Goal: Information Seeking & Learning: Check status

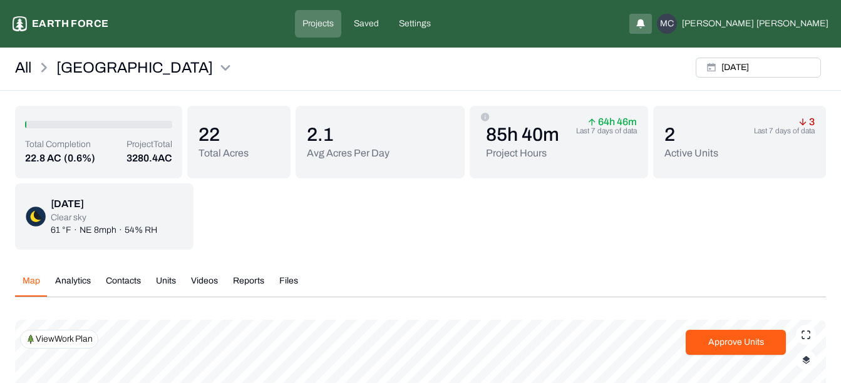
click at [776, 137] on div "3 Last 7 days of data" at bounding box center [784, 148] width 61 height 60
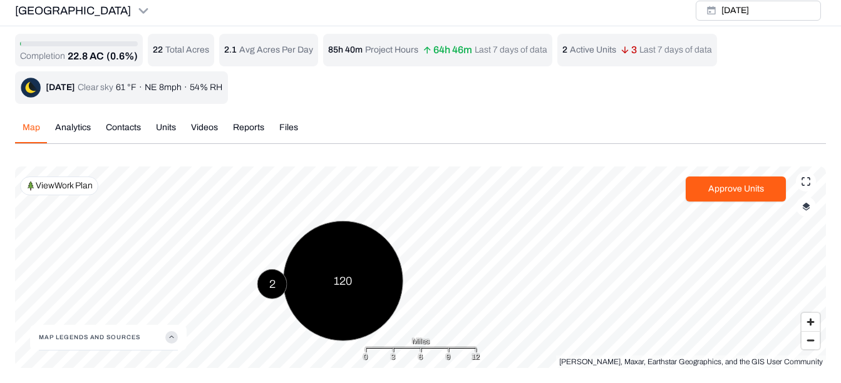
scroll to position [4, 0]
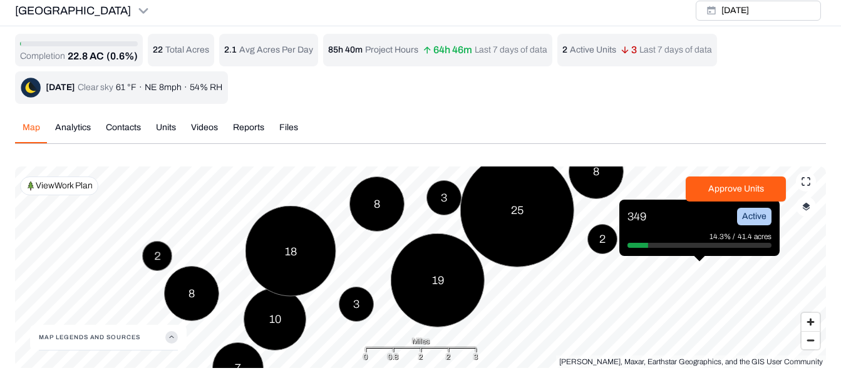
click at [700, 221] on div "349 Active" at bounding box center [700, 217] width 144 height 18
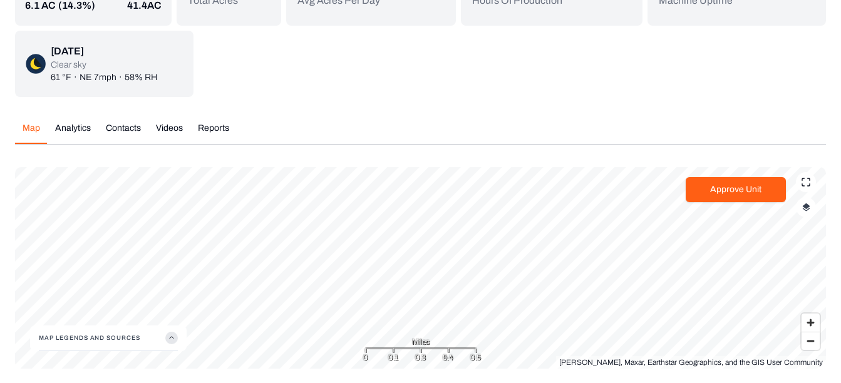
scroll to position [153, 0]
click at [809, 211] on img "button" at bounding box center [807, 206] width 8 height 9
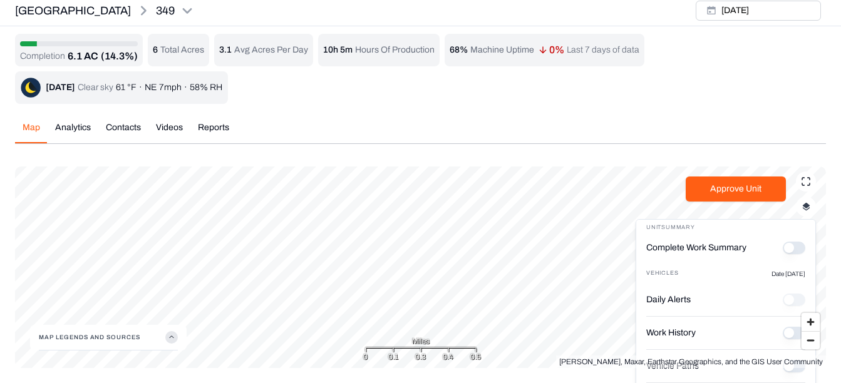
scroll to position [4, 0]
click at [783, 247] on button "Complete Work Summary" at bounding box center [794, 248] width 23 height 13
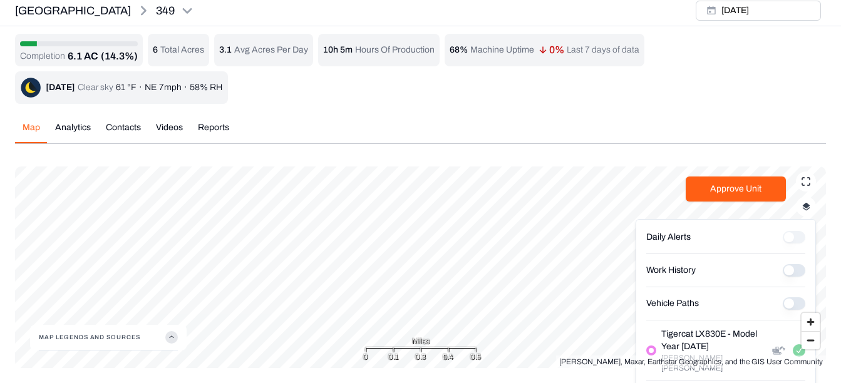
scroll to position [155, 0]
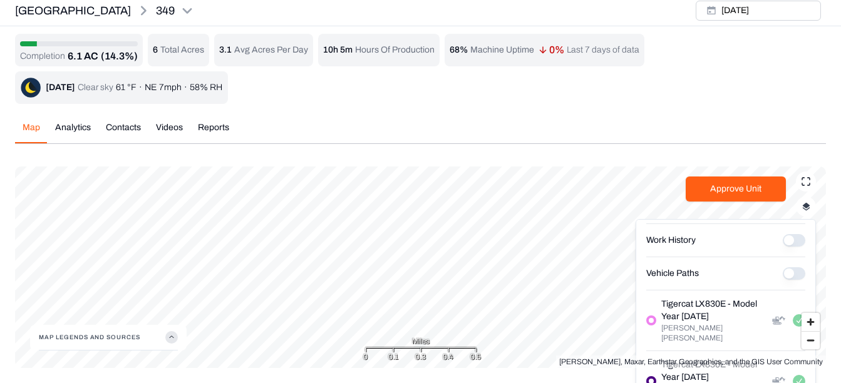
click at [783, 275] on Paths "Vehicle Paths" at bounding box center [794, 274] width 23 height 13
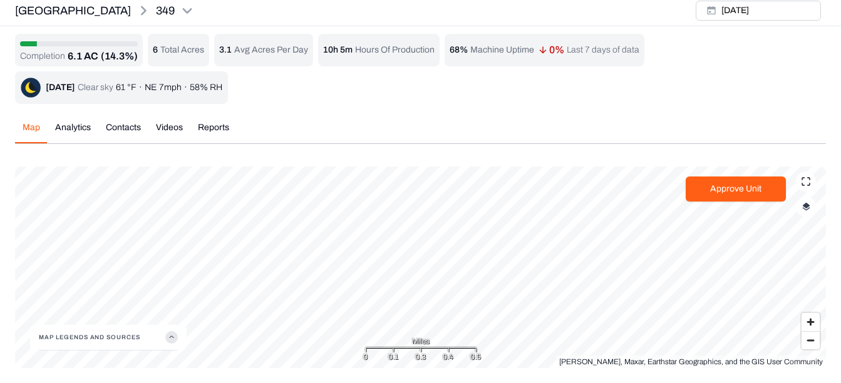
click at [805, 205] on img "button" at bounding box center [807, 206] width 8 height 9
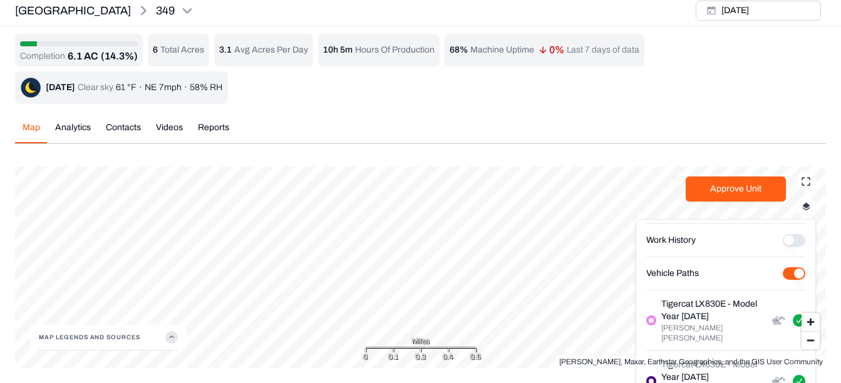
click at [783, 239] on History "Work History" at bounding box center [794, 240] width 23 height 13
drag, startPoint x: 810, startPoint y: 68, endPoint x: 803, endPoint y: 46, distance: 23.0
click at [803, 46] on div "Completion 6.1 AC (14.3%) 6 Total Acres 3.1 Avg Acres Per Day 10h 5m Hours Of P…" at bounding box center [420, 69] width 811 height 70
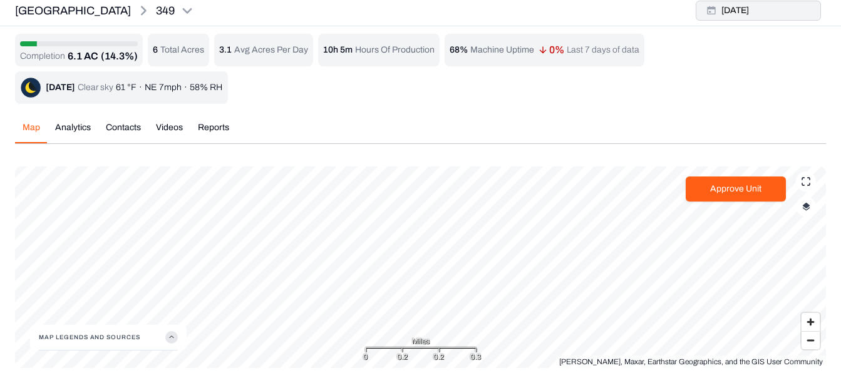
click at [790, 14] on button "[DATE]" at bounding box center [758, 11] width 125 height 20
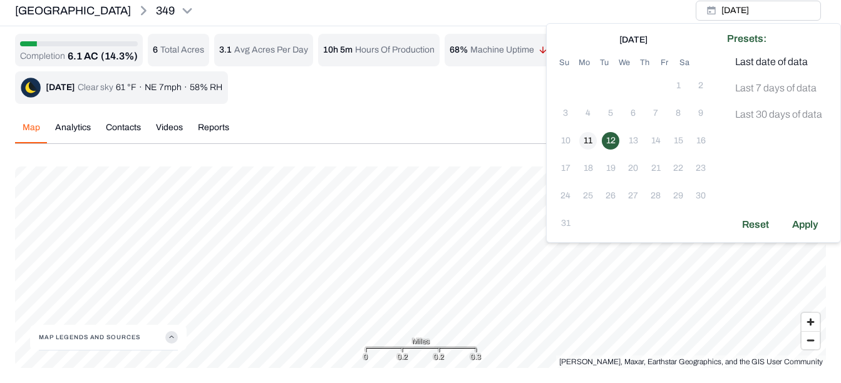
click at [591, 137] on button "11" at bounding box center [589, 141] width 18 height 18
click at [808, 227] on div "Apply" at bounding box center [805, 225] width 41 height 20
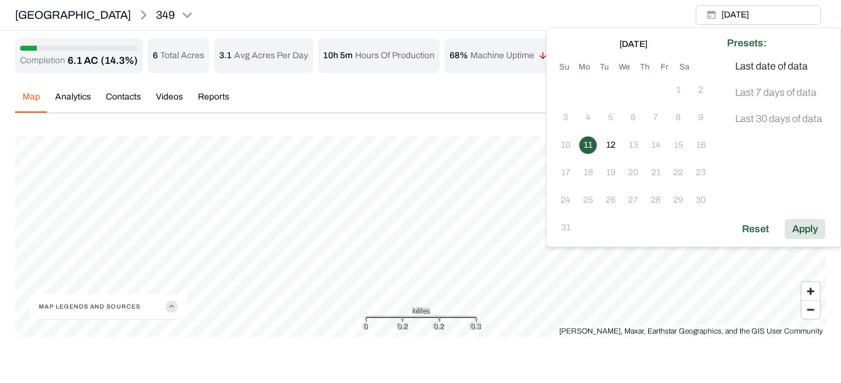
scroll to position [0, 0]
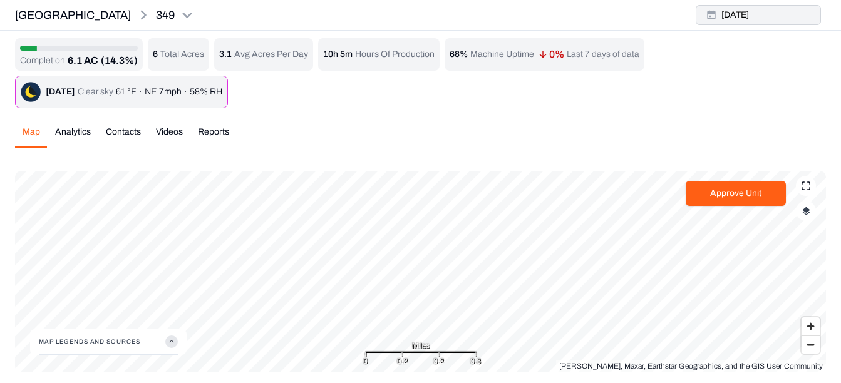
click at [787, 11] on button "[DATE]" at bounding box center [758, 15] width 125 height 20
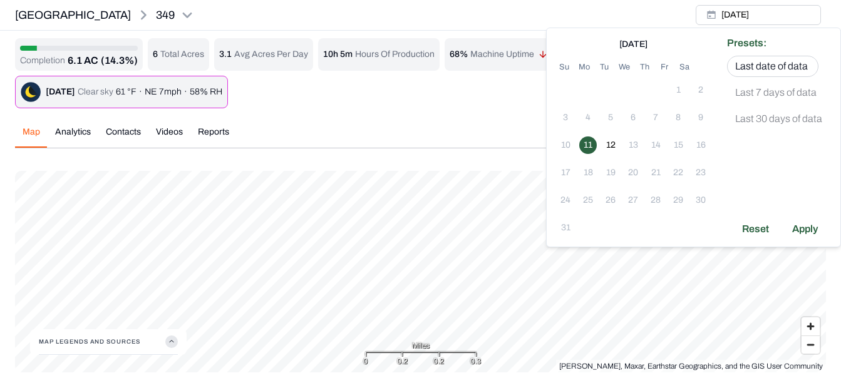
click at [791, 66] on p "Last date of data" at bounding box center [772, 66] width 73 height 15
click at [808, 228] on div "Apply" at bounding box center [805, 229] width 41 height 20
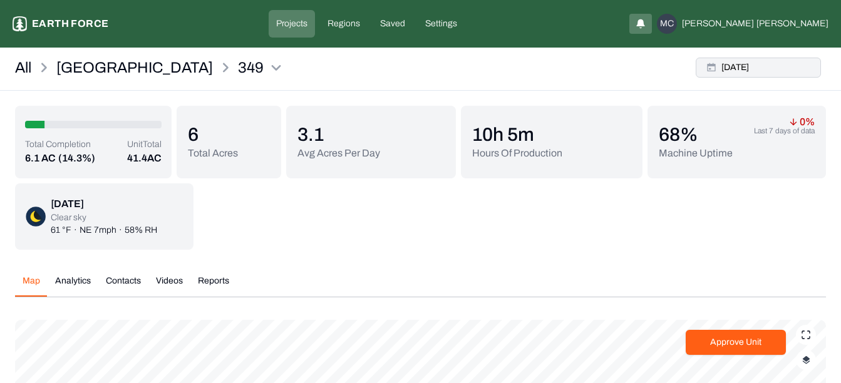
click at [763, 68] on button "[DATE]" at bounding box center [758, 68] width 125 height 20
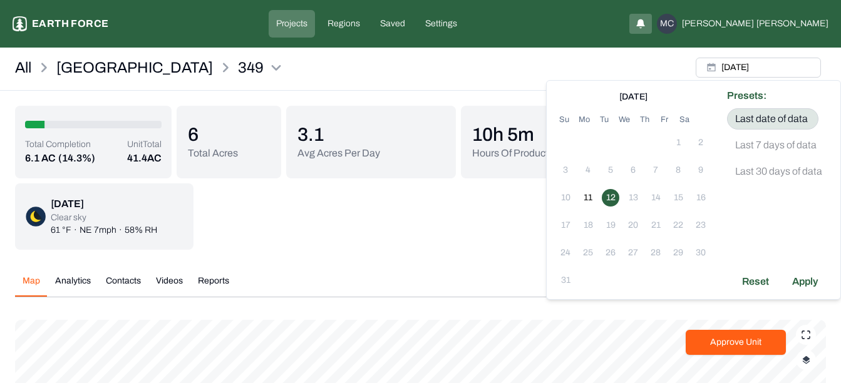
click at [770, 118] on p "Last date of data" at bounding box center [772, 119] width 73 height 15
click at [486, 229] on div "Total Completion 6.1 AC (14.3%) Unit Total 41.4 AC 6 Total Acres 3.1 Avg Acres …" at bounding box center [420, 178] width 811 height 144
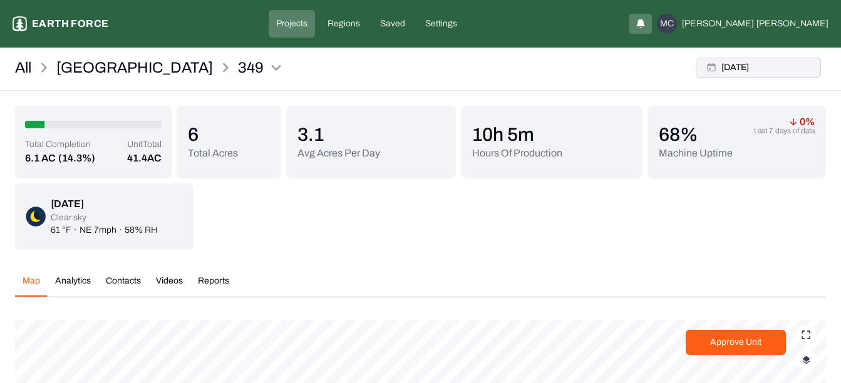
click at [779, 70] on button "[DATE]" at bounding box center [758, 68] width 125 height 20
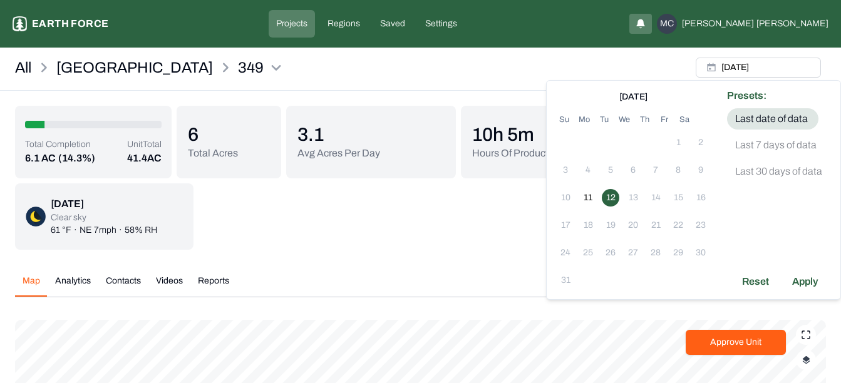
click at [788, 146] on p "Last 7 days of data" at bounding box center [776, 145] width 81 height 15
click at [447, 237] on div "Total Completion 6.1 AC (14.3%) Unit Total 41.4 AC 6 Total Acres 3.1 Avg Acres …" at bounding box center [420, 178] width 811 height 144
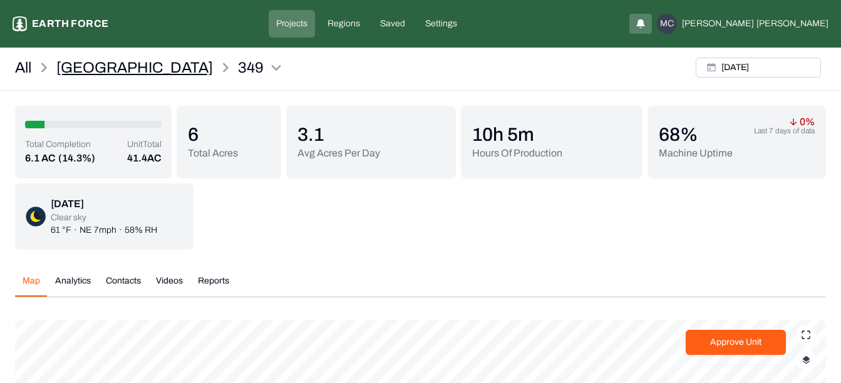
click at [66, 64] on p "[GEOGRAPHIC_DATA]" at bounding box center [134, 68] width 157 height 20
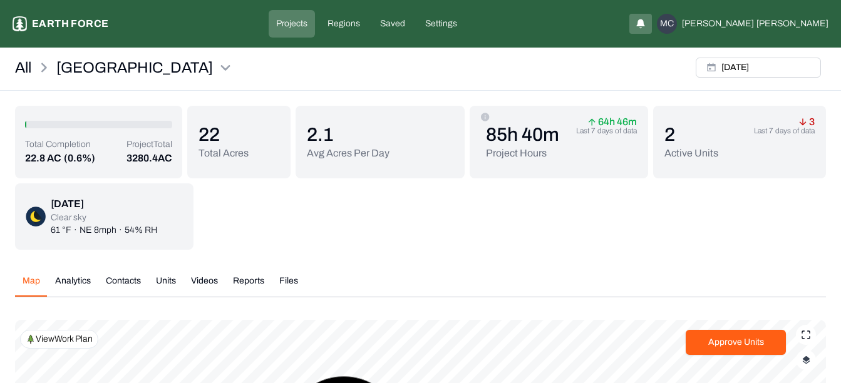
click at [144, 160] on p "3280.4 AC" at bounding box center [150, 158] width 46 height 15
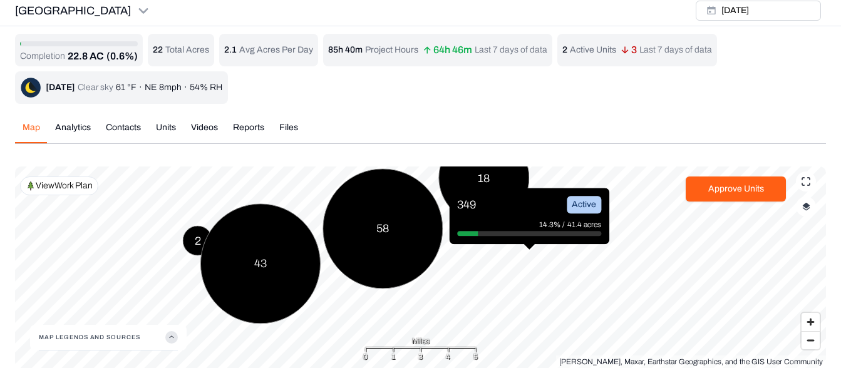
scroll to position [4, 0]
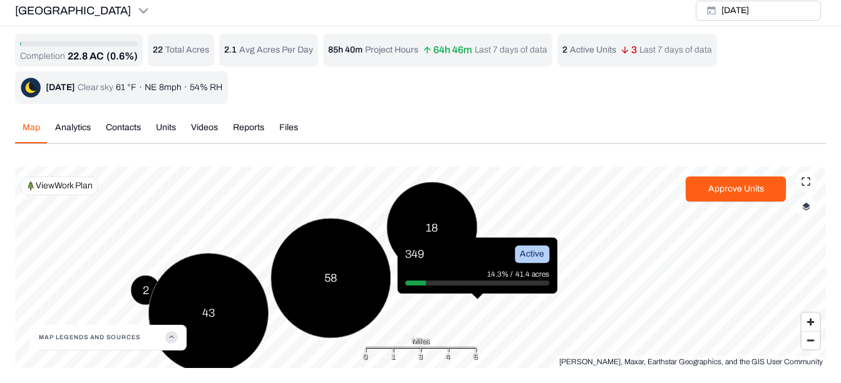
click at [415, 333] on div "2 58 43 18 349 Active 14.3% / 41.4 acres Esri, Maxar, Earthstar Geographics, an…" at bounding box center [420, 268] width 811 height 202
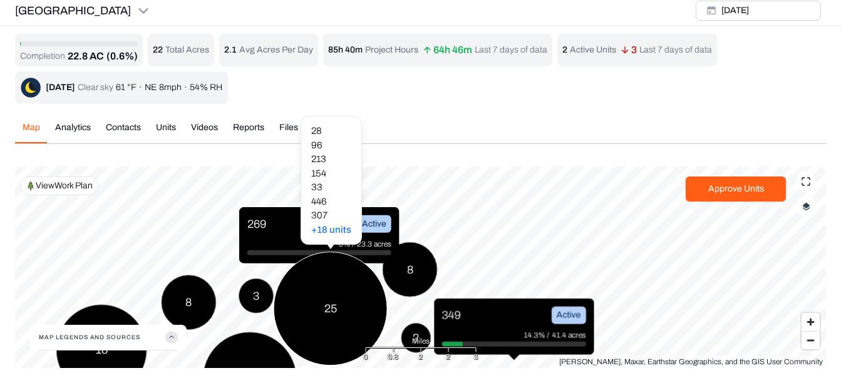
click at [392, 369] on html "Sleighville Earth force Projects Regions Saved Settings MC [PERSON_NAME] [GEOGR…" at bounding box center [420, 190] width 841 height 388
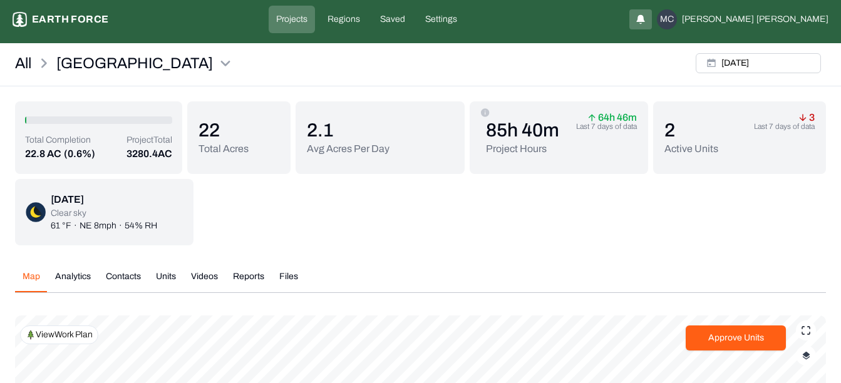
scroll to position [0, 0]
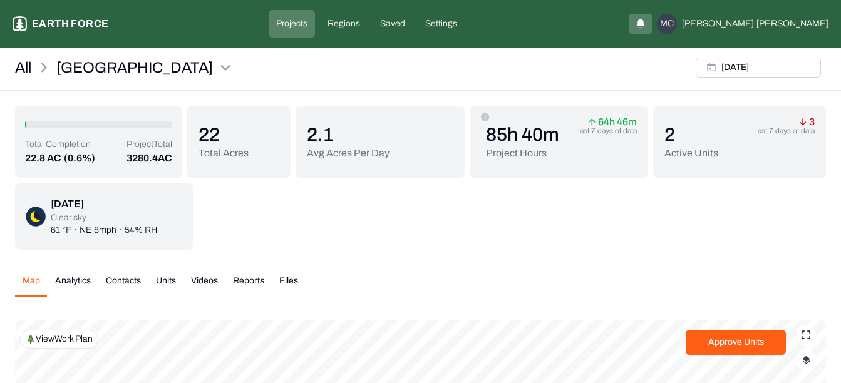
click at [68, 281] on button "Analytics" at bounding box center [73, 286] width 51 height 22
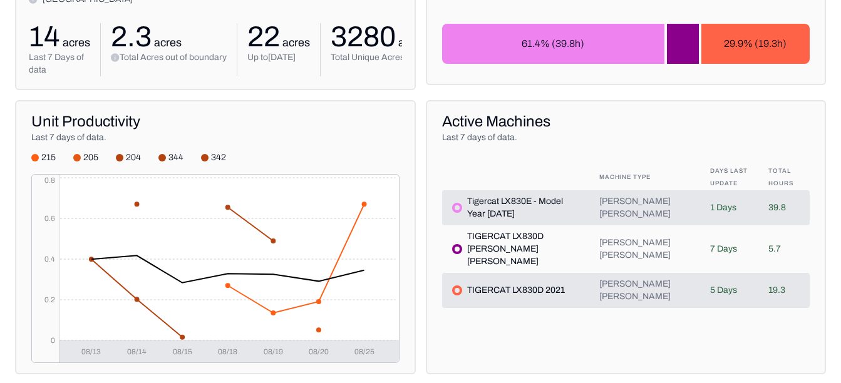
scroll to position [376, 0]
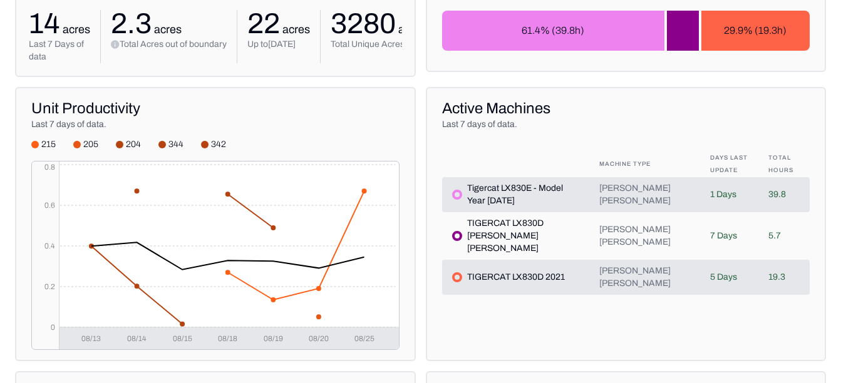
click at [76, 148] on div at bounding box center [77, 145] width 8 height 8
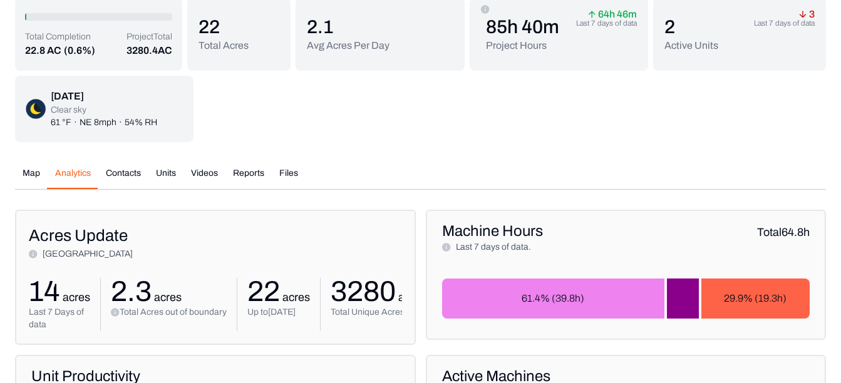
scroll to position [0, 0]
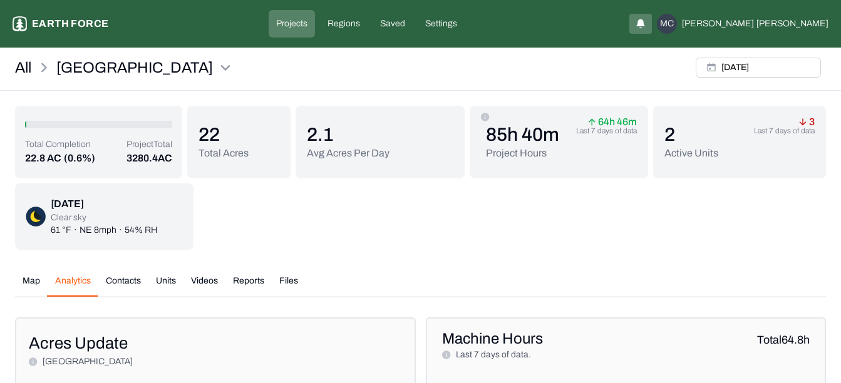
click at [163, 278] on button "Units" at bounding box center [165, 286] width 35 height 22
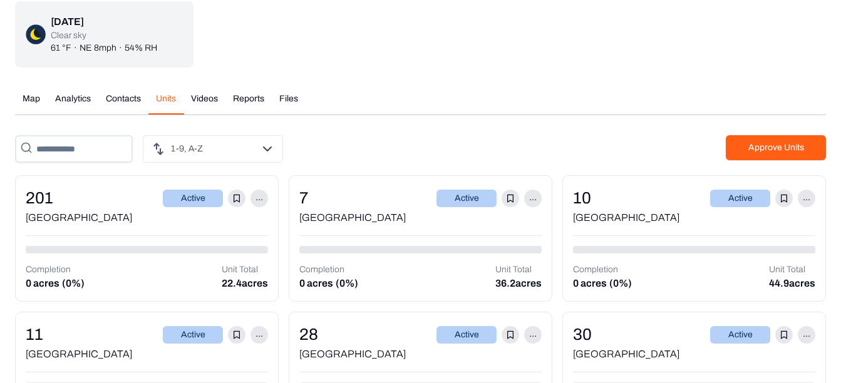
scroll to position [188, 0]
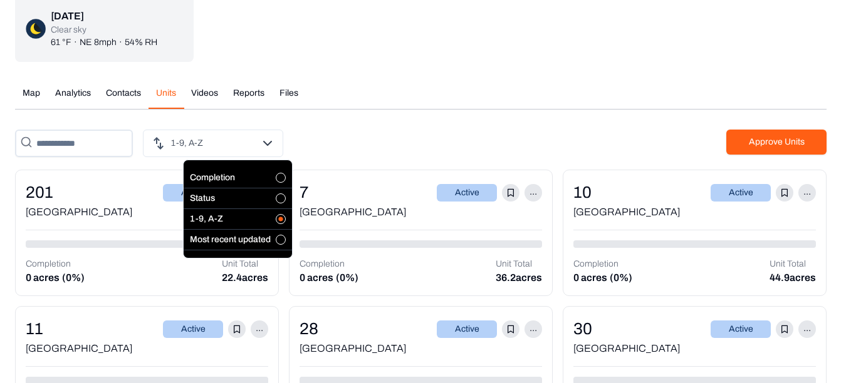
click at [281, 197] on button "button" at bounding box center [281, 199] width 10 height 10
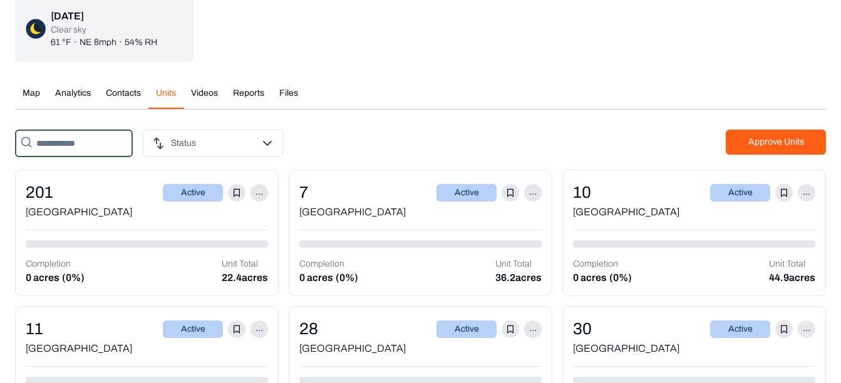
click at [101, 142] on input "text" at bounding box center [74, 144] width 118 height 28
click at [407, 135] on div "Status Approve Units" at bounding box center [420, 144] width 811 height 28
click at [24, 142] on icon at bounding box center [26, 142] width 13 height 13
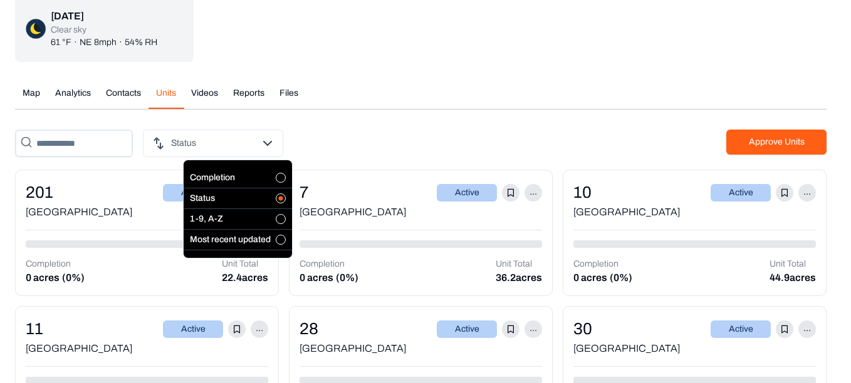
click at [279, 236] on button "button" at bounding box center [281, 240] width 10 height 10
click at [281, 220] on button "button" at bounding box center [281, 219] width 10 height 10
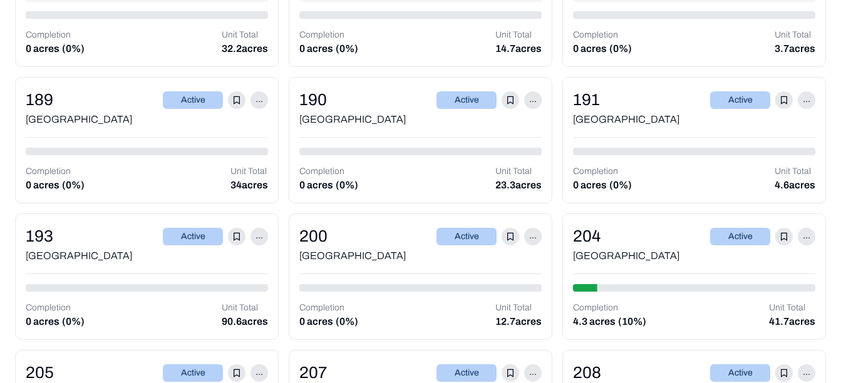
scroll to position [2381, 0]
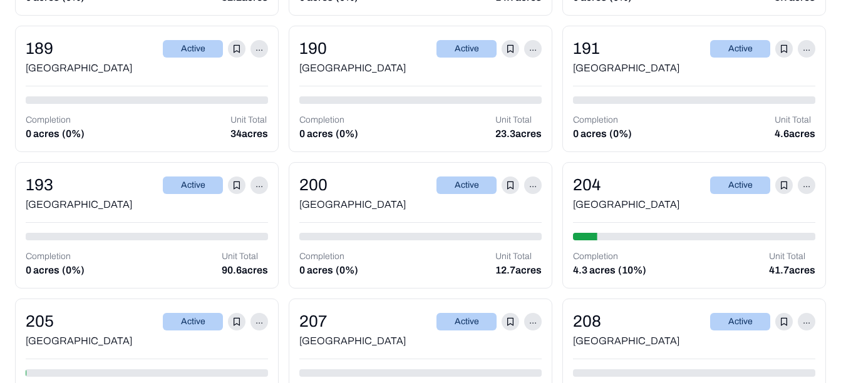
click at [660, 190] on div "204 Active ..." at bounding box center [694, 185] width 242 height 24
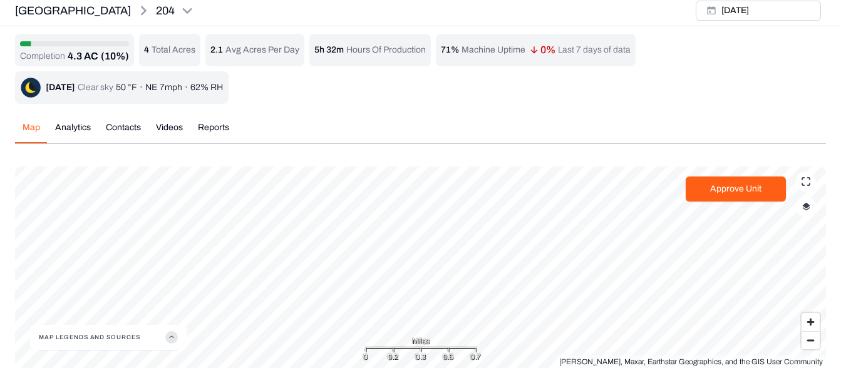
scroll to position [4, 0]
click at [751, 13] on button "[DATE]" at bounding box center [758, 11] width 125 height 20
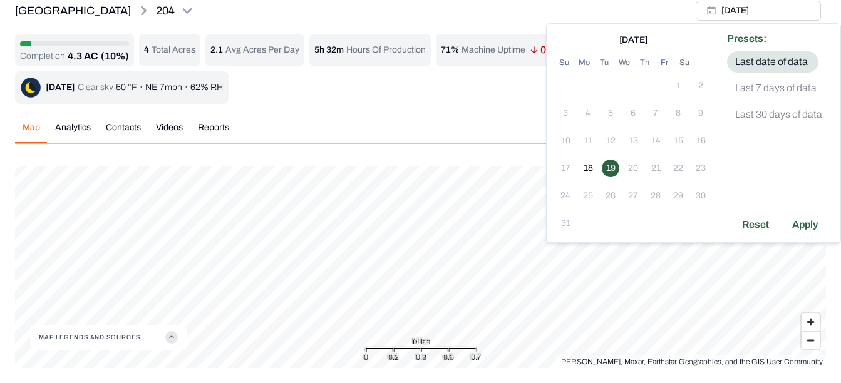
click at [769, 90] on p "Last 7 days of data" at bounding box center [776, 88] width 81 height 15
click at [766, 12] on button "[DATE]" at bounding box center [758, 11] width 125 height 20
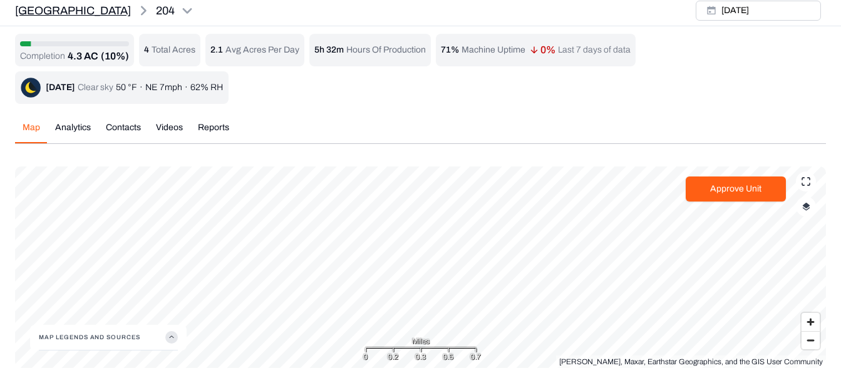
click at [44, 11] on p "[GEOGRAPHIC_DATA]" at bounding box center [73, 11] width 116 height 18
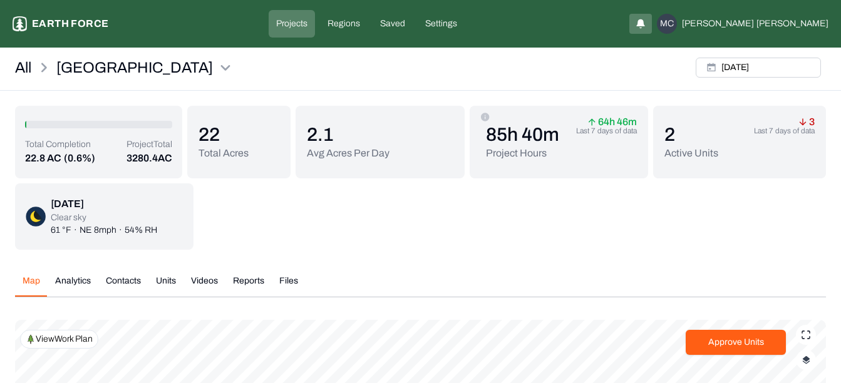
click at [14, 68] on div "All Sleighville [DATE]" at bounding box center [420, 72] width 841 height 38
click at [308, 18] on p "Projects" at bounding box center [291, 24] width 31 height 13
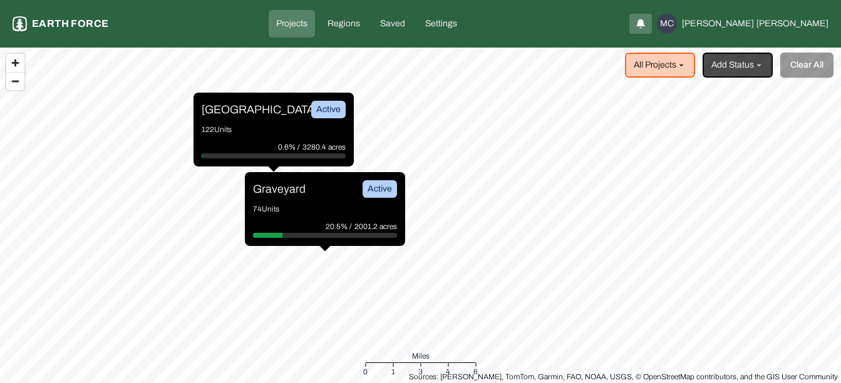
click at [337, 207] on p "74 Units" at bounding box center [325, 209] width 144 height 13
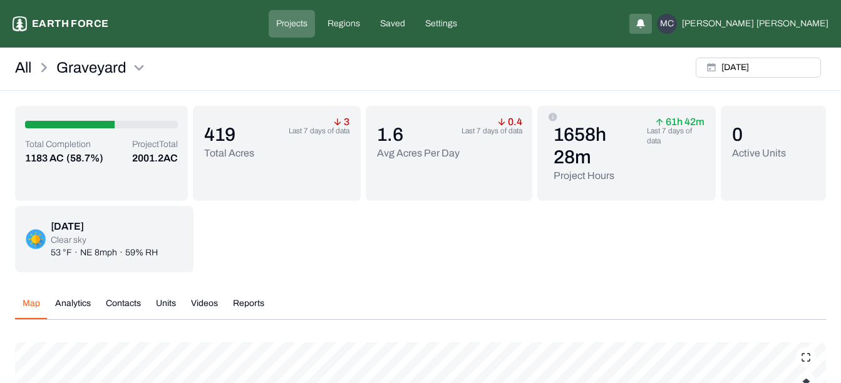
click at [166, 303] on button "Units" at bounding box center [165, 309] width 35 height 22
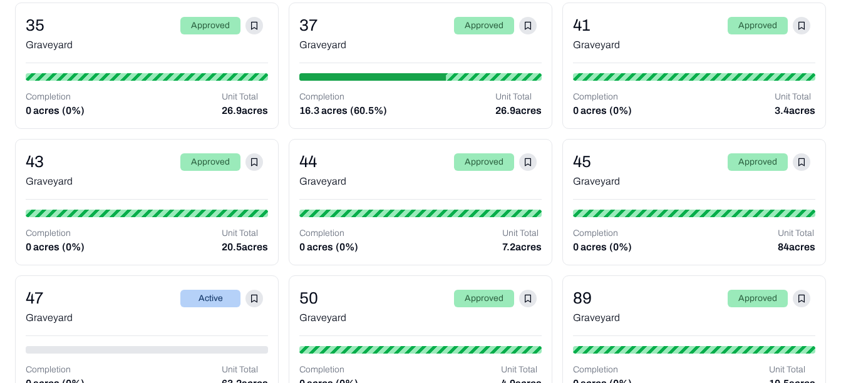
scroll to position [814, 0]
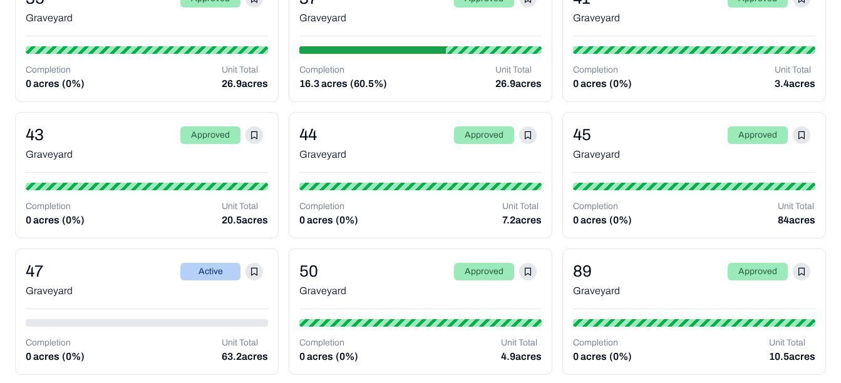
click at [207, 272] on div "Active" at bounding box center [210, 272] width 60 height 18
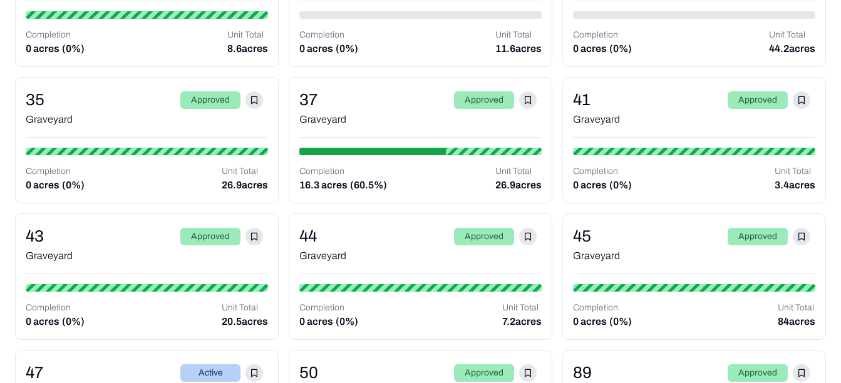
scroll to position [834, 0]
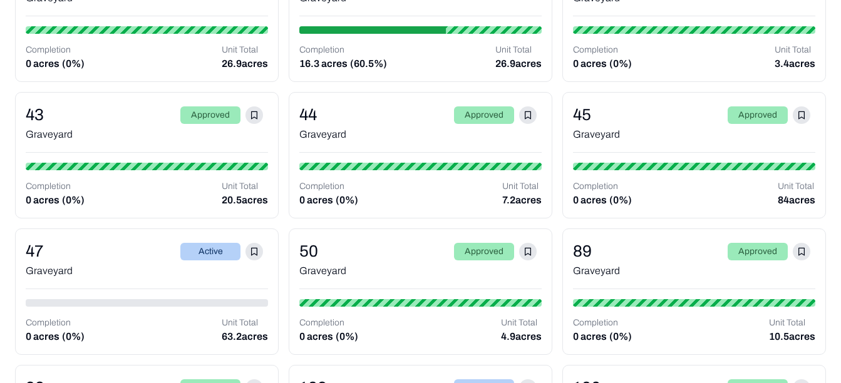
click at [45, 268] on div "Graveyard" at bounding box center [147, 271] width 242 height 15
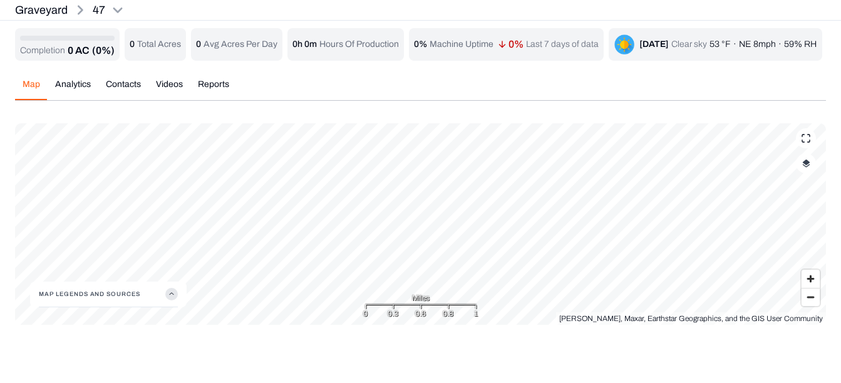
click at [63, 48] on p "Completion" at bounding box center [42, 50] width 45 height 13
click at [73, 53] on p "0 AC" at bounding box center [79, 50] width 22 height 15
click at [71, 122] on div "Completion 0 AC (0%) 0 Total Acres 0 Avg Acres Per Day 0h 0m Hours Of Productio…" at bounding box center [420, 176] width 811 height 297
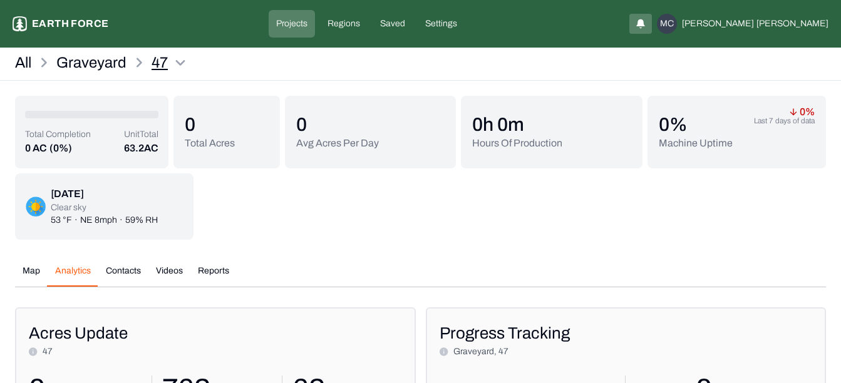
click at [160, 61] on html "47 Earth force Projects Regions Saved Settings MC [PERSON_NAME] All Graveyard 4…" at bounding box center [420, 224] width 841 height 448
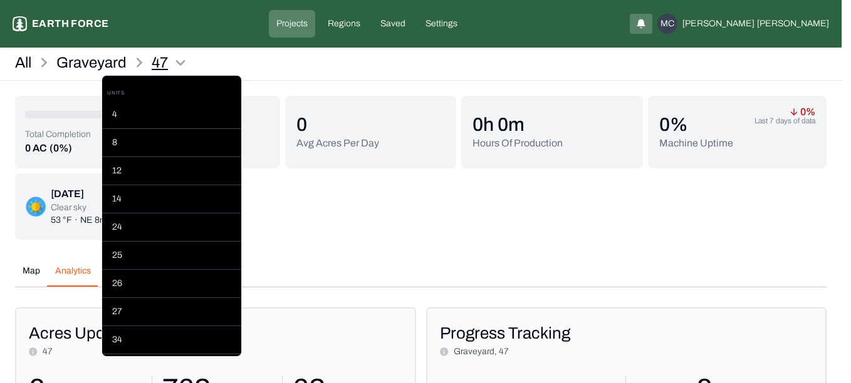
click at [160, 61] on html "47 Earth force Projects Regions Saved Settings MC [PERSON_NAME] All Graveyard 4…" at bounding box center [425, 224] width 851 height 448
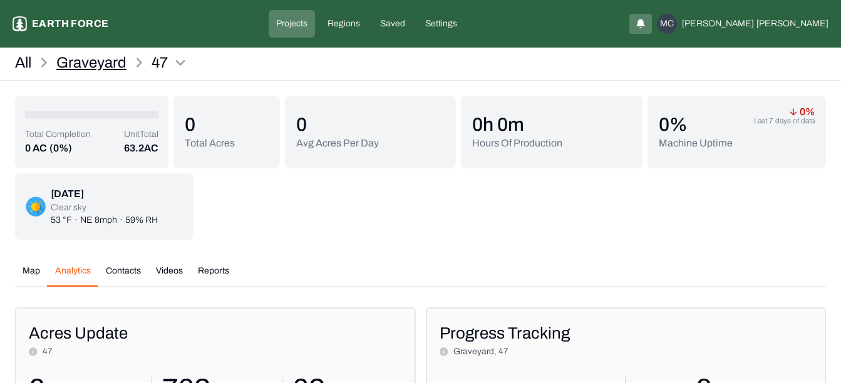
click at [94, 63] on p "Graveyard" at bounding box center [91, 63] width 70 height 20
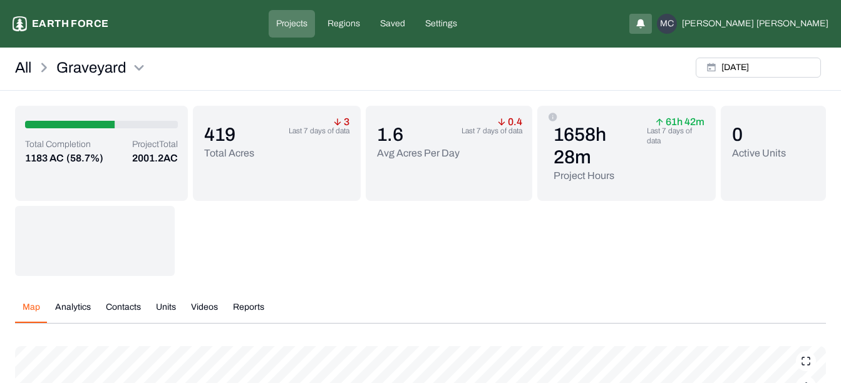
scroll to position [63, 0]
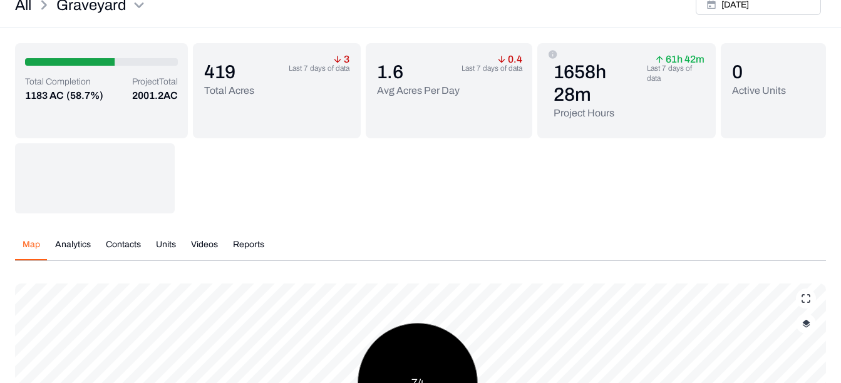
click at [167, 243] on button "Units" at bounding box center [165, 250] width 35 height 22
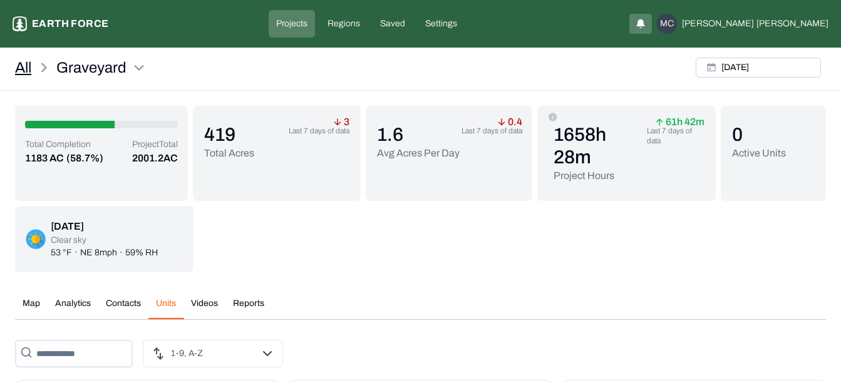
click at [21, 65] on link "All" at bounding box center [23, 68] width 16 height 20
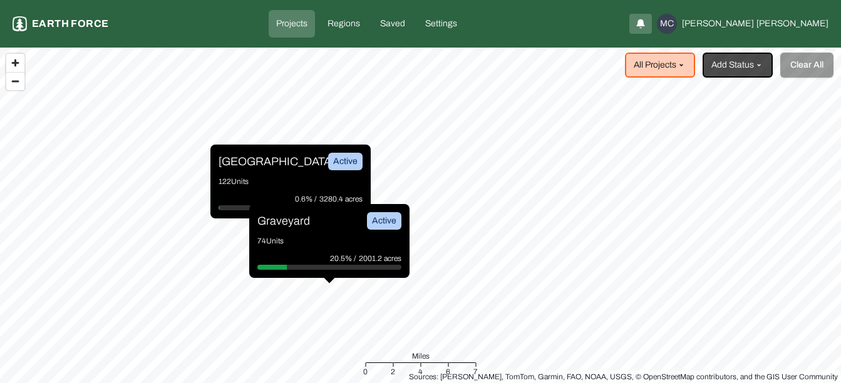
click at [292, 169] on div "Sleighville Active" at bounding box center [291, 162] width 144 height 18
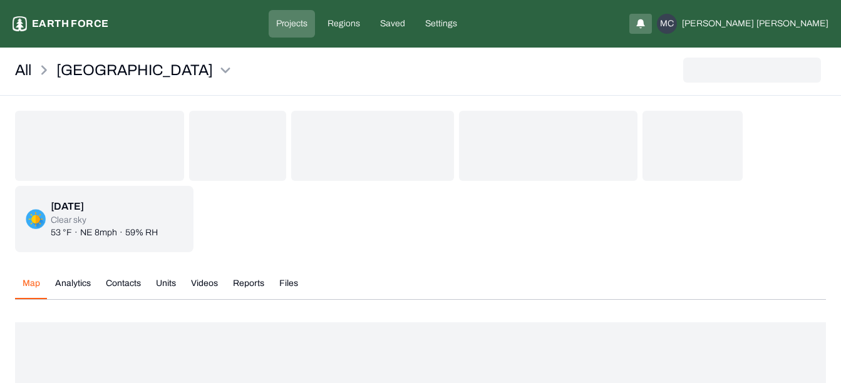
click at [169, 281] on button "Units" at bounding box center [165, 289] width 35 height 22
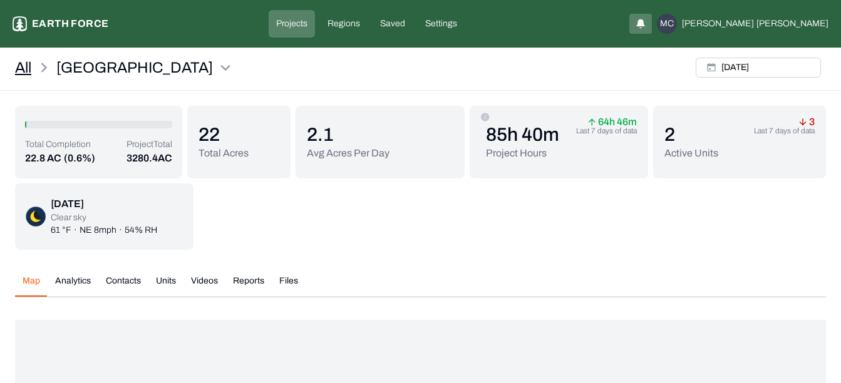
click at [27, 64] on link "All" at bounding box center [23, 68] width 16 height 20
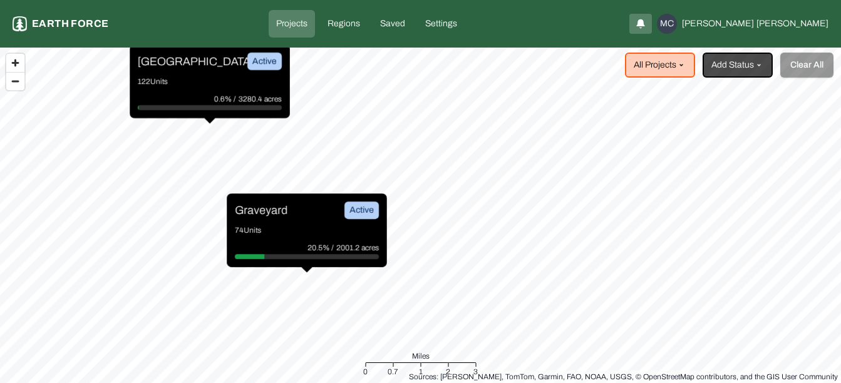
click at [293, 220] on div "Graveyard Active 74 Units 20.5% / 2001.2 acres" at bounding box center [307, 231] width 160 height 74
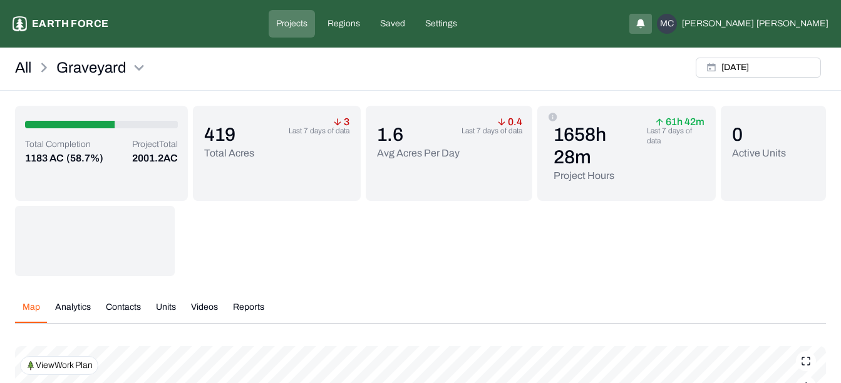
click at [164, 308] on button "Units" at bounding box center [165, 312] width 35 height 22
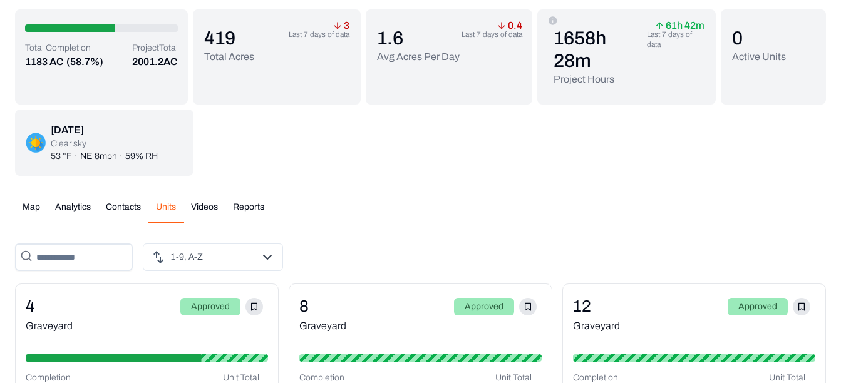
scroll to position [125, 0]
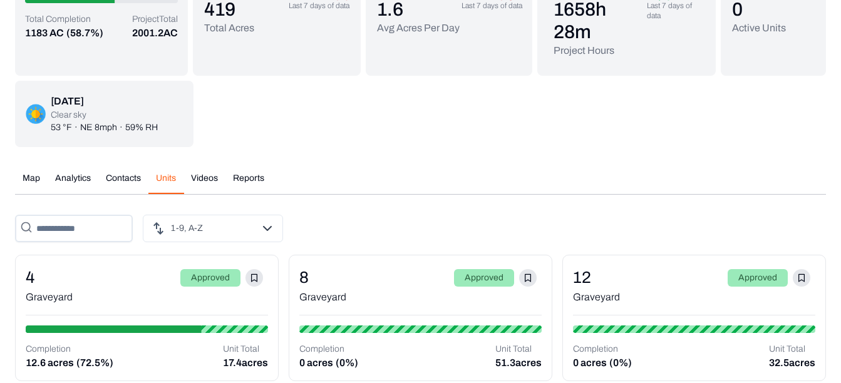
click at [823, 220] on div "1-9, A-Z" at bounding box center [420, 229] width 811 height 28
click at [700, 230] on div "1-9, A-Z" at bounding box center [420, 229] width 811 height 28
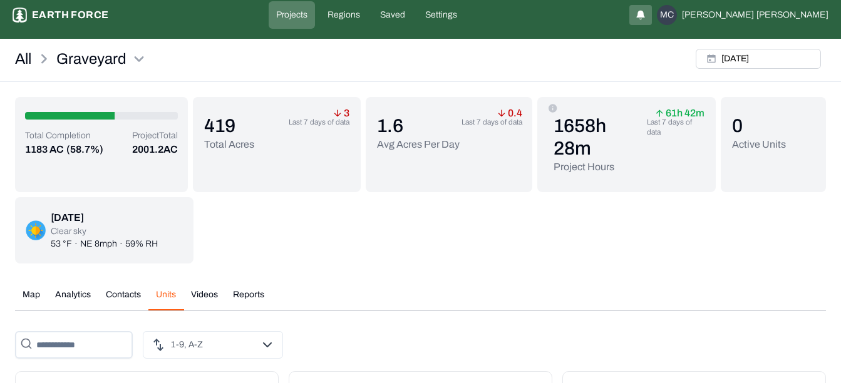
scroll to position [0, 0]
